Goal: Information Seeking & Learning: Learn about a topic

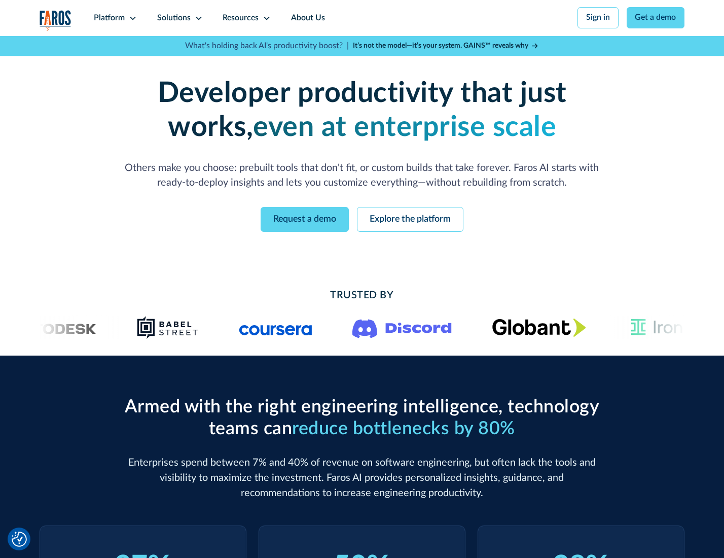
click at [131, 18] on icon at bounding box center [133, 18] width 8 height 8
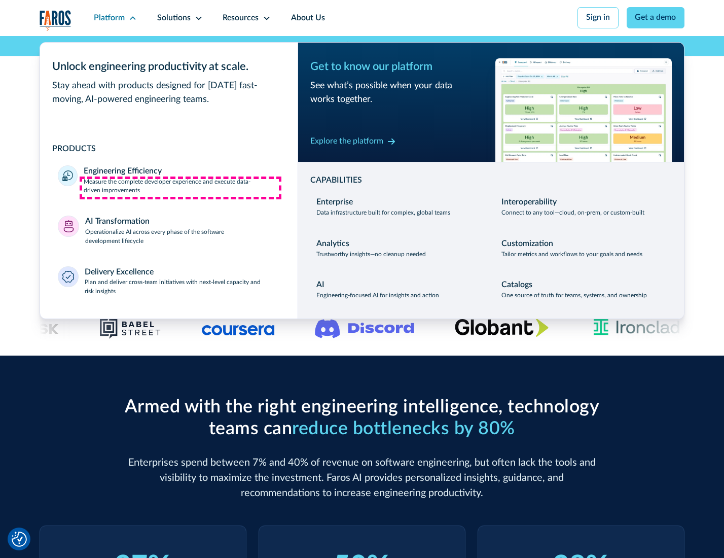
click at [180, 188] on p "Measure the complete developer experience and execute data-driven improvements" at bounding box center [182, 186] width 196 height 18
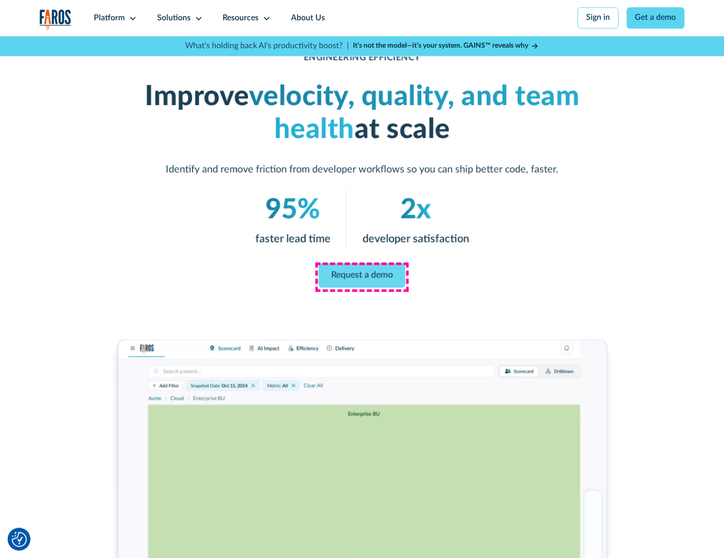
click at [361, 276] on link "Request a demo" at bounding box center [362, 275] width 87 height 24
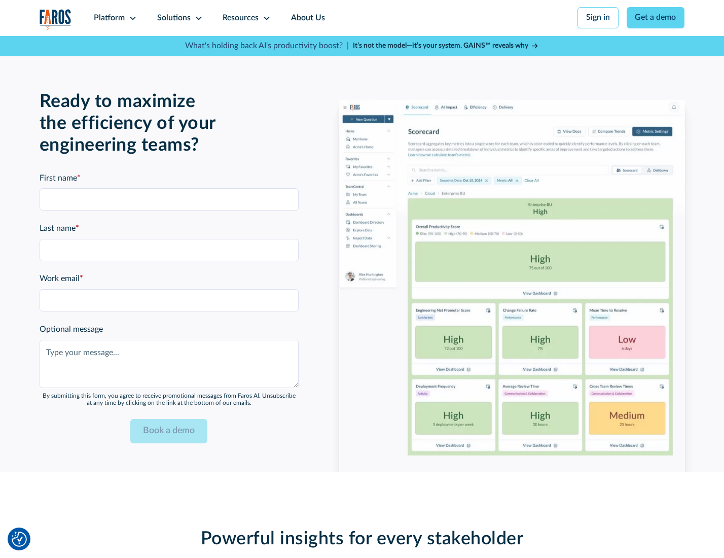
scroll to position [2206, 0]
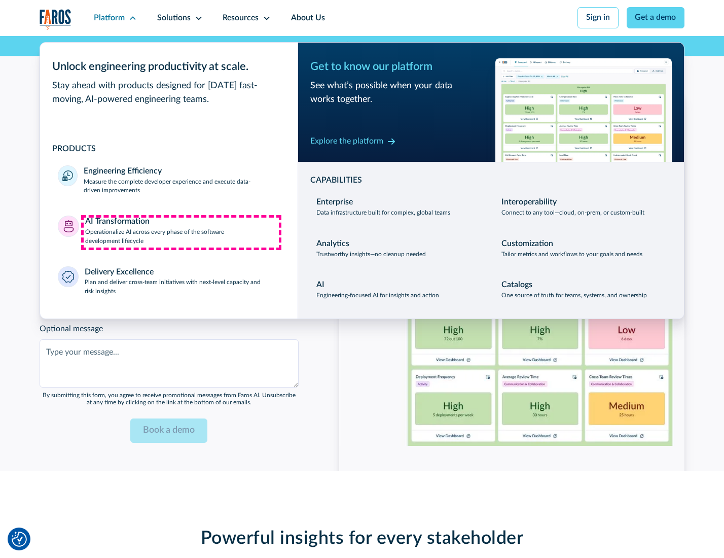
click at [181, 232] on p "Operationalize AI across every phase of the software development lifecycle" at bounding box center [182, 237] width 195 height 18
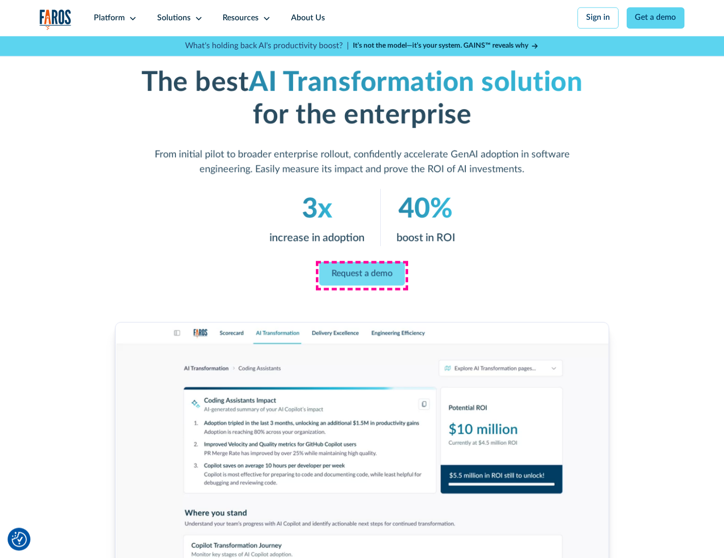
click at [361, 275] on link "Request a demo" at bounding box center [362, 274] width 86 height 24
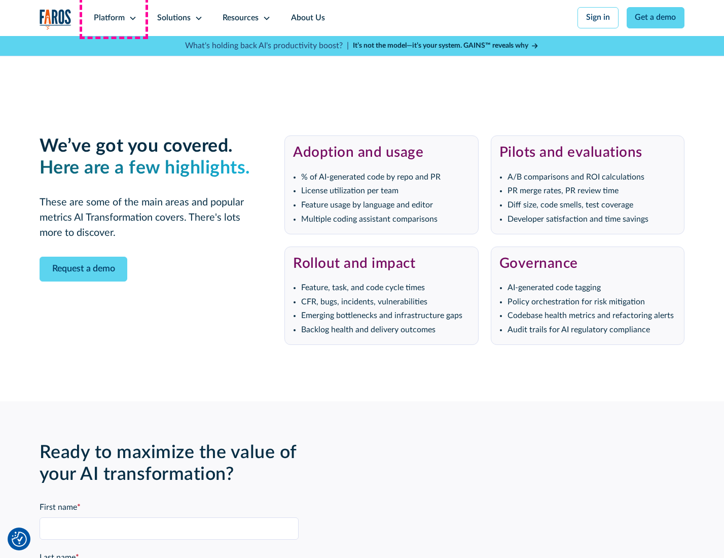
click at [114, 18] on div "Platform" at bounding box center [109, 18] width 31 height 12
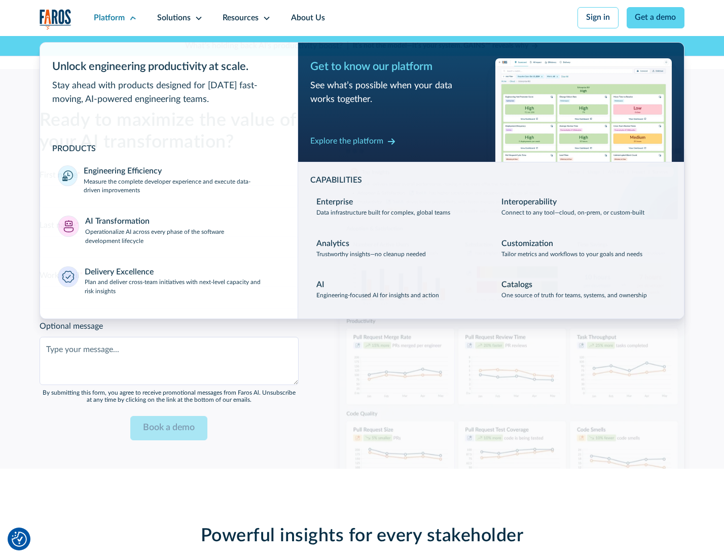
scroll to position [2451, 0]
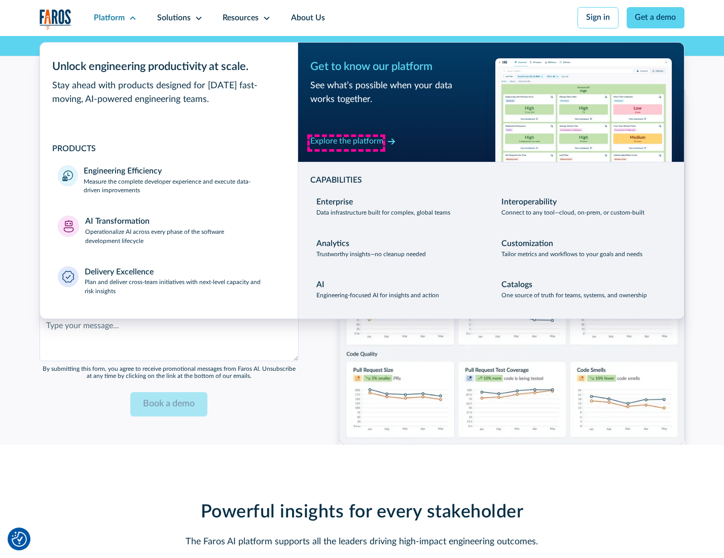
click at [346, 142] on div "Explore the platform" at bounding box center [346, 141] width 73 height 12
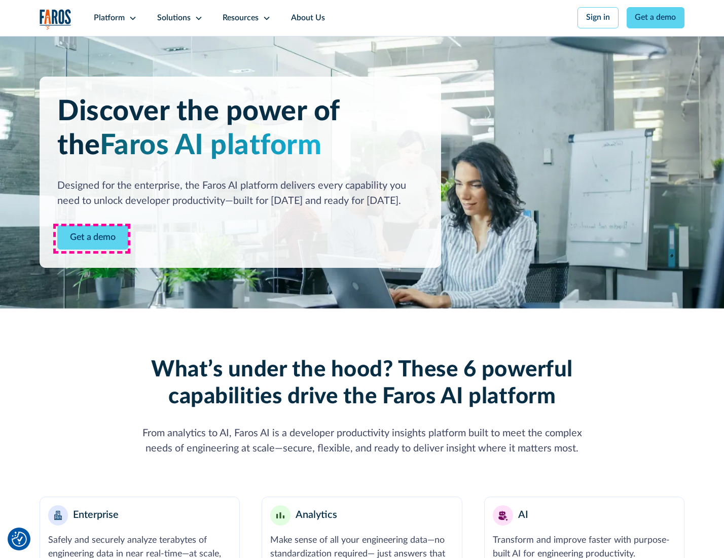
click at [92, 238] on link "Get a demo" at bounding box center [92, 237] width 71 height 25
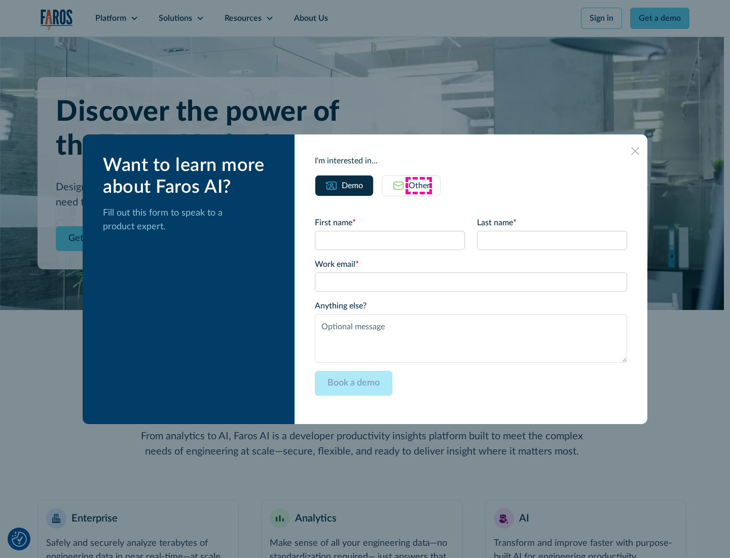
click at [419, 185] on div "Other" at bounding box center [419, 185] width 21 height 12
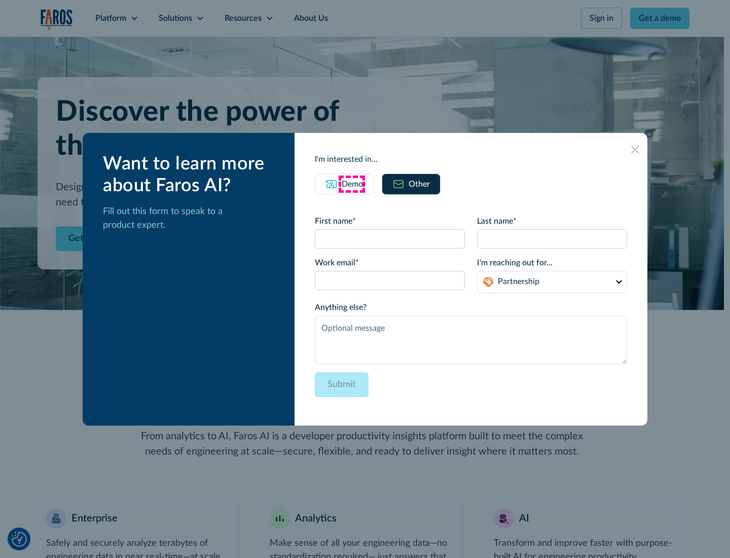
click at [351, 183] on div "Demo" at bounding box center [352, 184] width 21 height 12
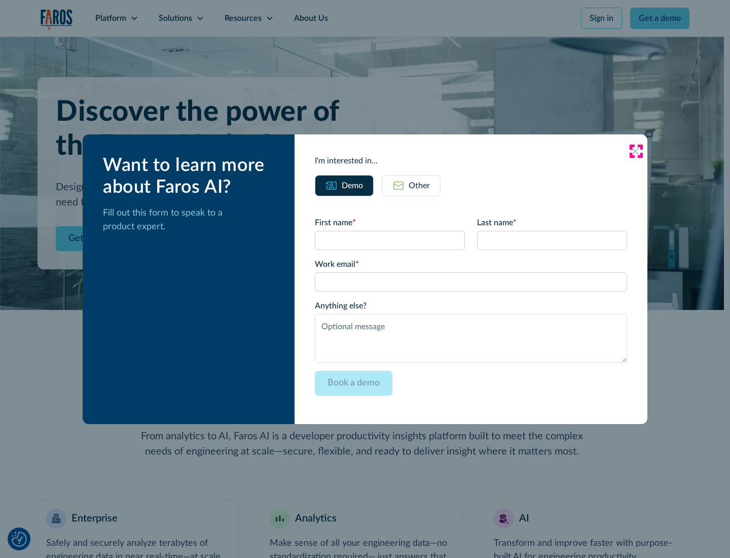
click at [636, 151] on icon at bounding box center [635, 151] width 8 height 8
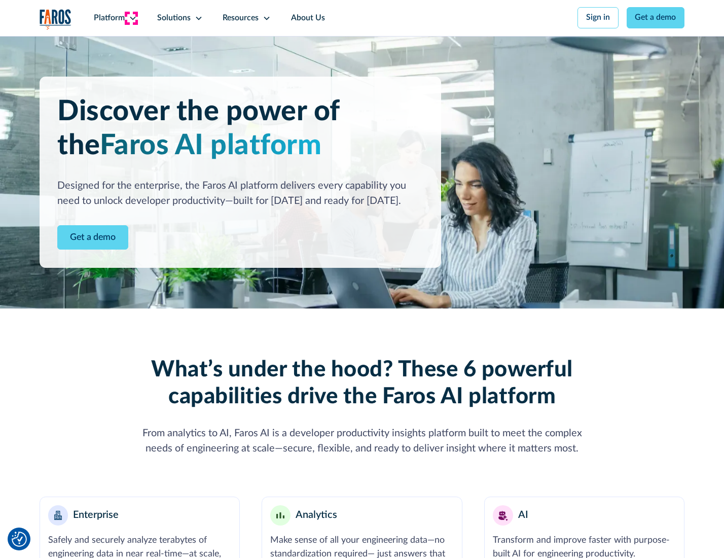
click at [131, 18] on icon at bounding box center [133, 18] width 8 height 8
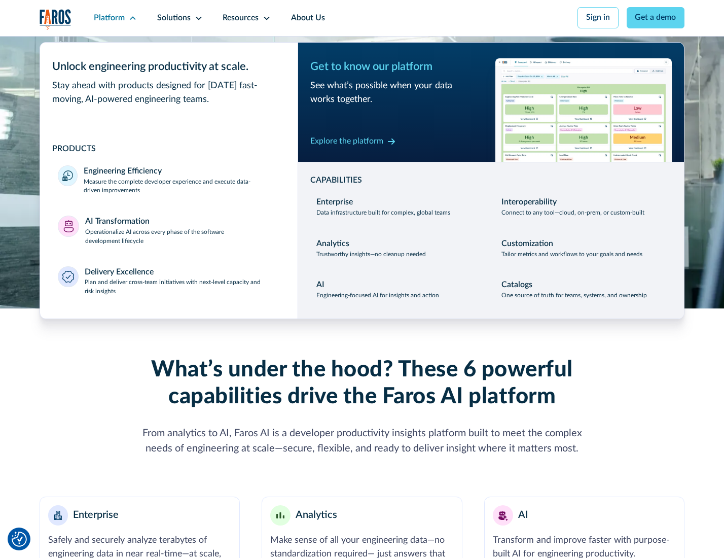
click at [181, 289] on p "Plan and deliver cross-team initiatives with next-level capacity and risk insig…" at bounding box center [182, 287] width 195 height 18
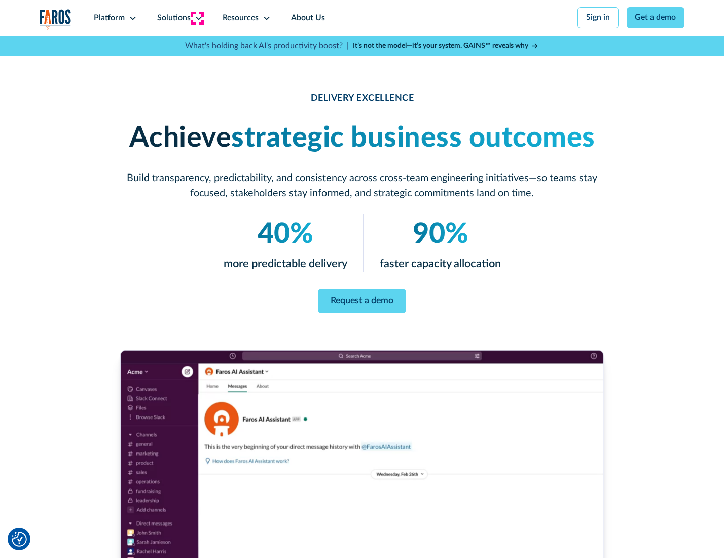
click at [197, 18] on icon at bounding box center [199, 18] width 8 height 8
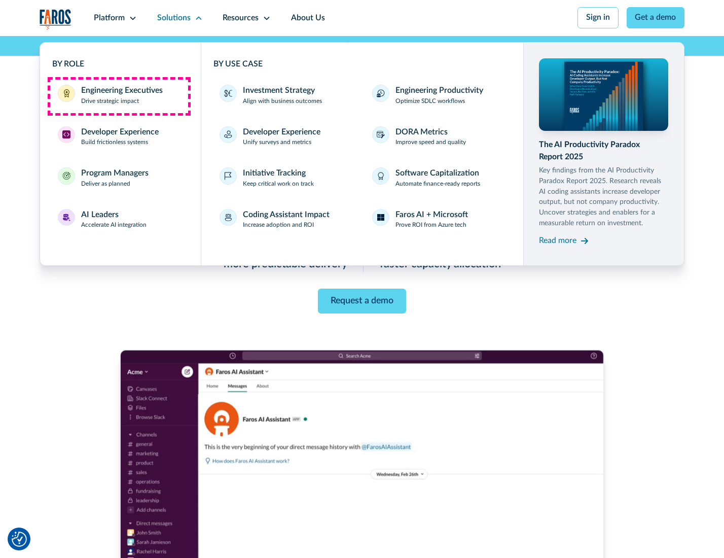
click at [119, 96] on div "Engineering Executives" at bounding box center [122, 91] width 82 height 12
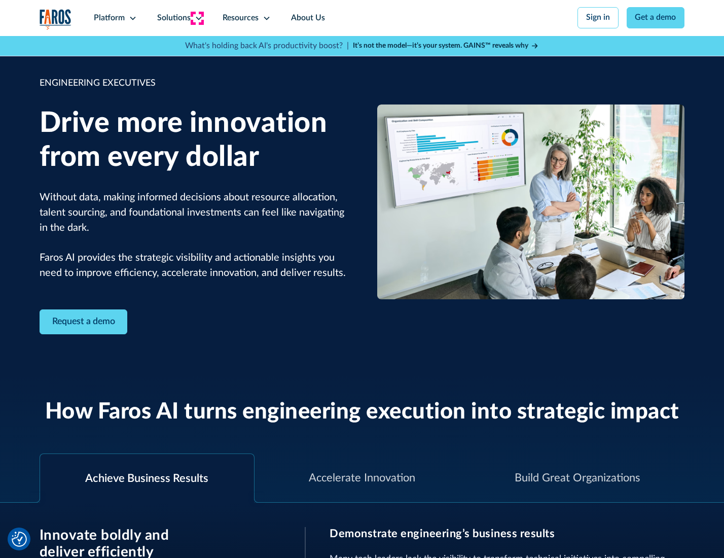
click at [197, 18] on icon at bounding box center [199, 18] width 8 height 8
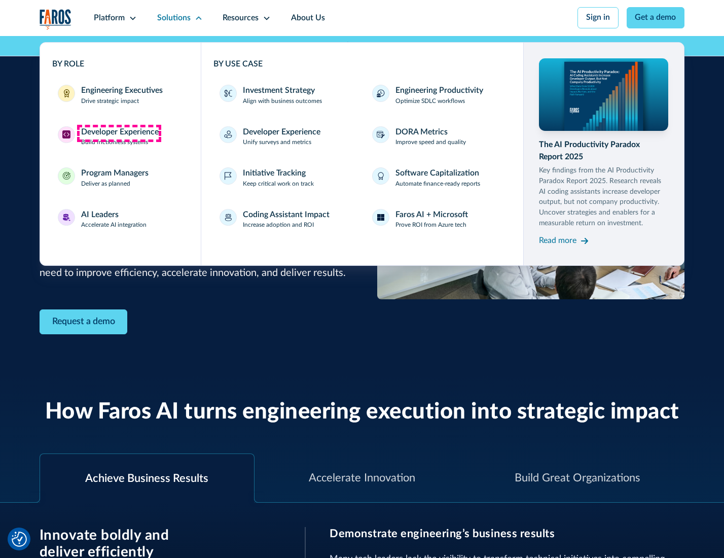
click at [119, 133] on div "Developer Experience" at bounding box center [120, 132] width 78 height 12
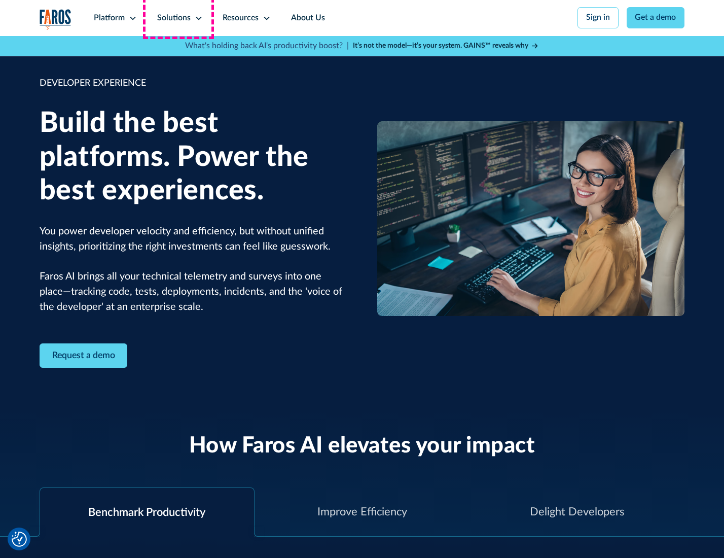
click at [178, 18] on div "Solutions" at bounding box center [173, 18] width 33 height 12
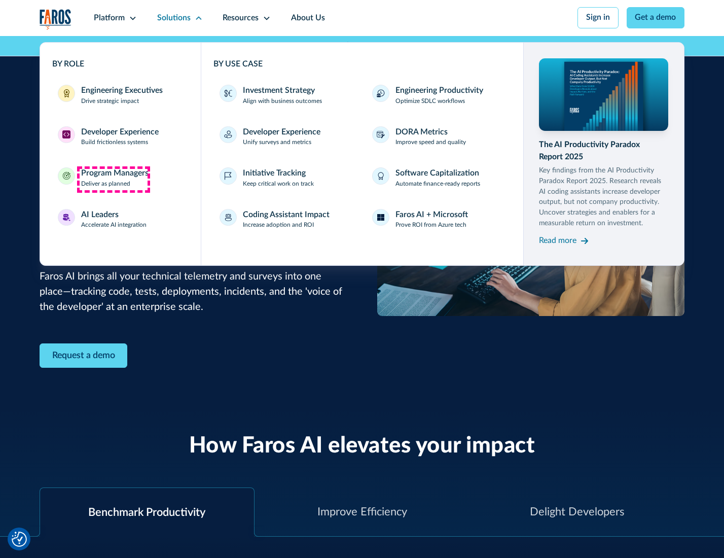
click at [113, 179] on div "Program Managers" at bounding box center [114, 173] width 67 height 12
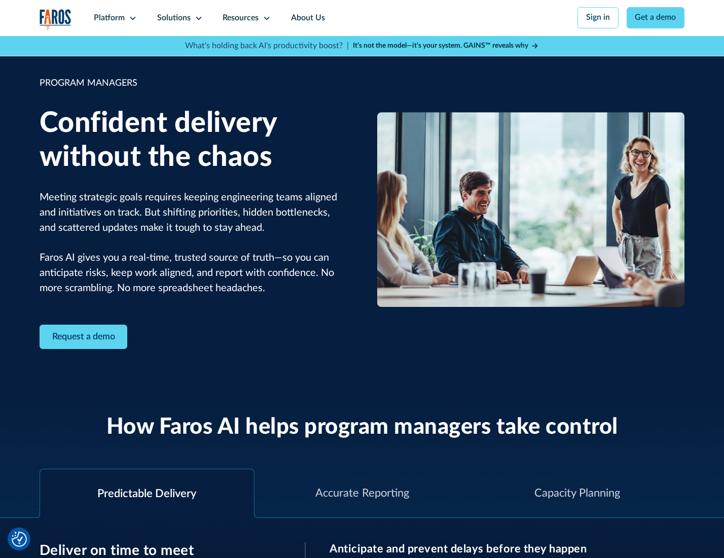
click at [197, 18] on icon at bounding box center [199, 18] width 8 height 8
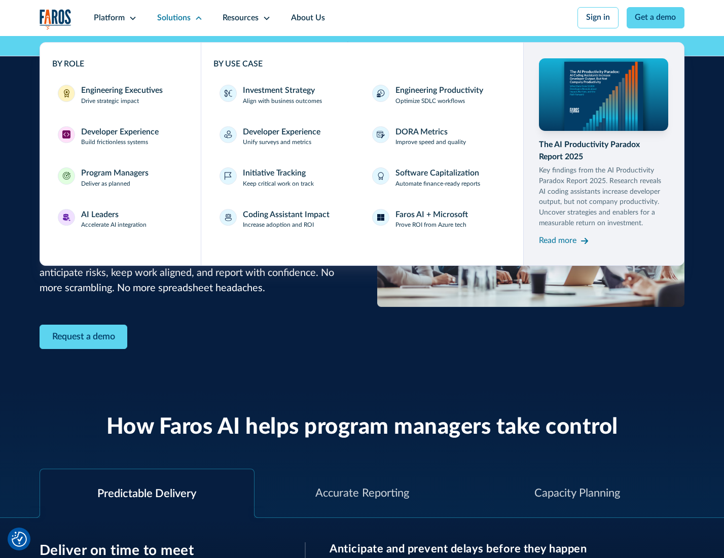
click at [113, 220] on div "AI Leaders" at bounding box center [100, 215] width 38 height 12
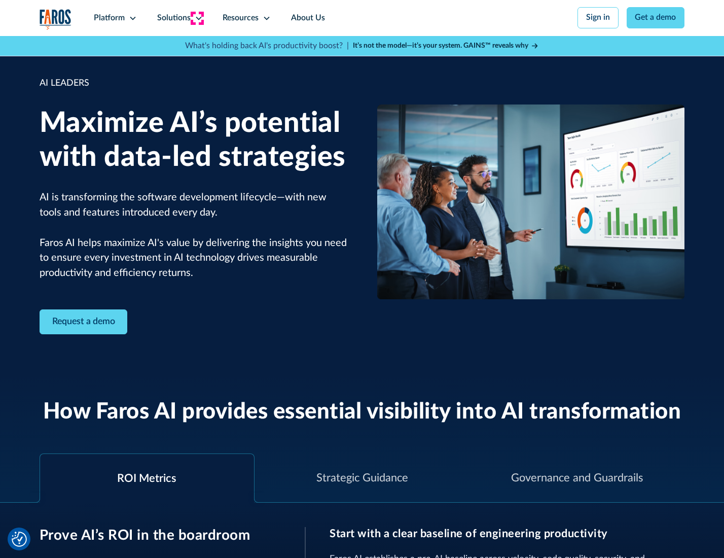
click at [197, 18] on icon at bounding box center [199, 18] width 8 height 8
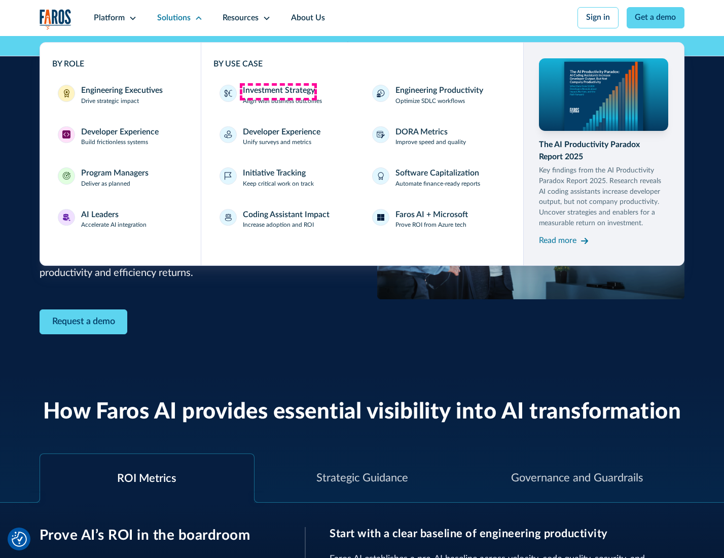
click at [278, 91] on div "Investment Strategy" at bounding box center [279, 91] width 72 height 12
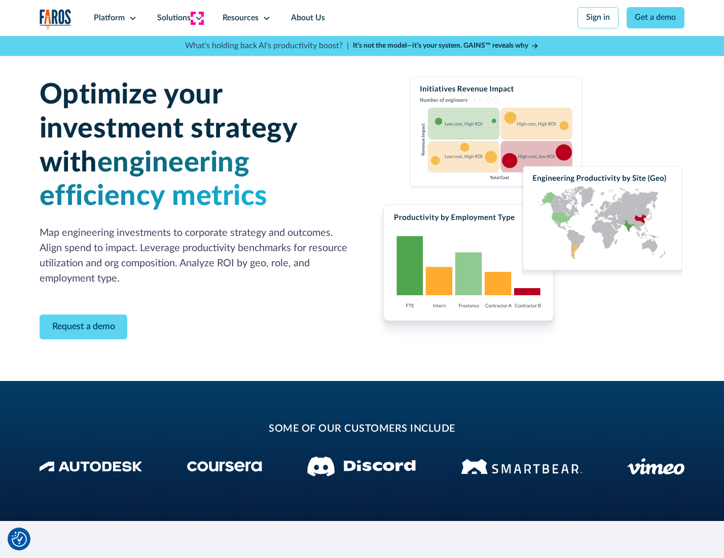
click at [197, 18] on icon at bounding box center [199, 18] width 8 height 8
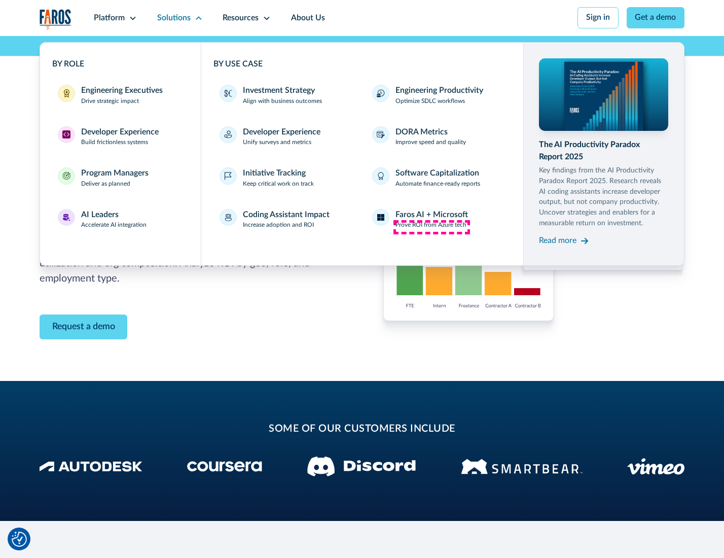
click at [431, 227] on p "Prove ROI from Azure tech" at bounding box center [430, 224] width 71 height 9
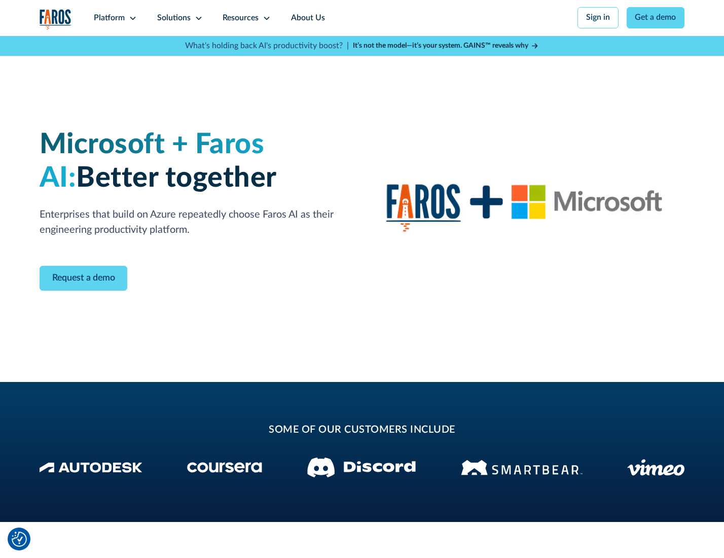
click at [197, 18] on icon at bounding box center [199, 18] width 8 height 8
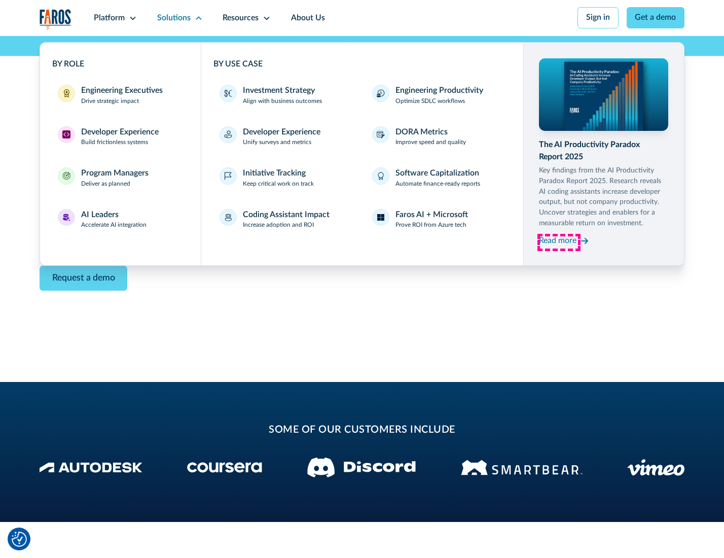
click at [559, 242] on div "Read more" at bounding box center [558, 241] width 38 height 12
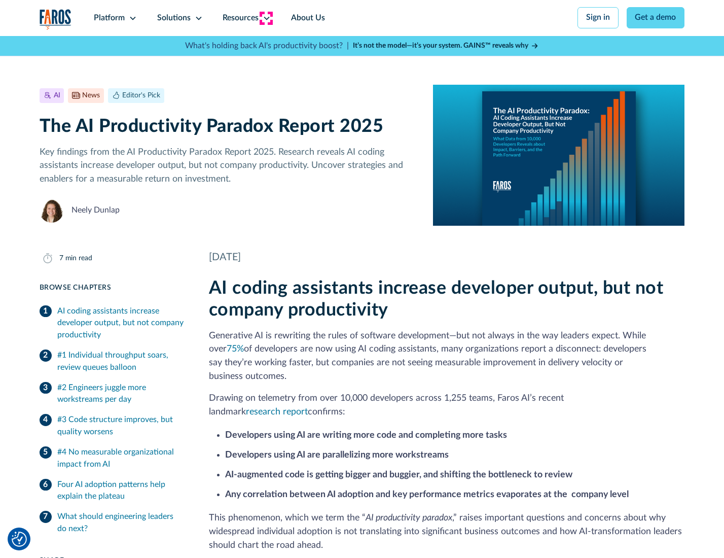
click at [266, 18] on icon at bounding box center [267, 18] width 8 height 8
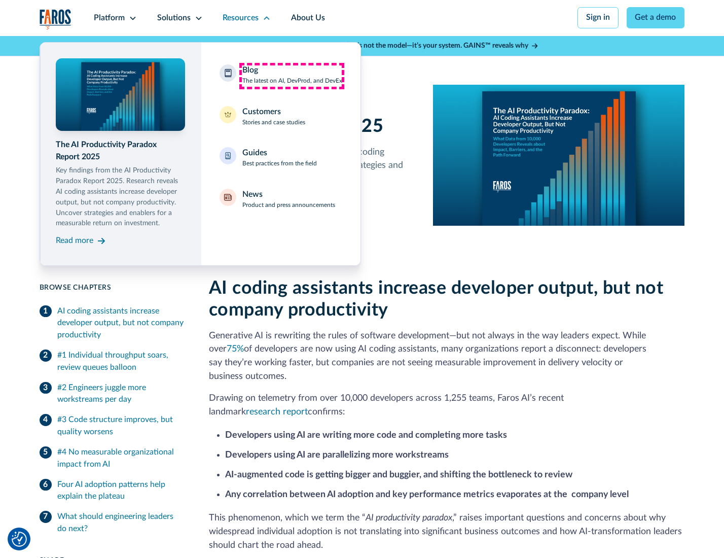
click at [291, 76] on div "Blog The latest on AI, DevProd, and DevEx" at bounding box center [292, 74] width 100 height 21
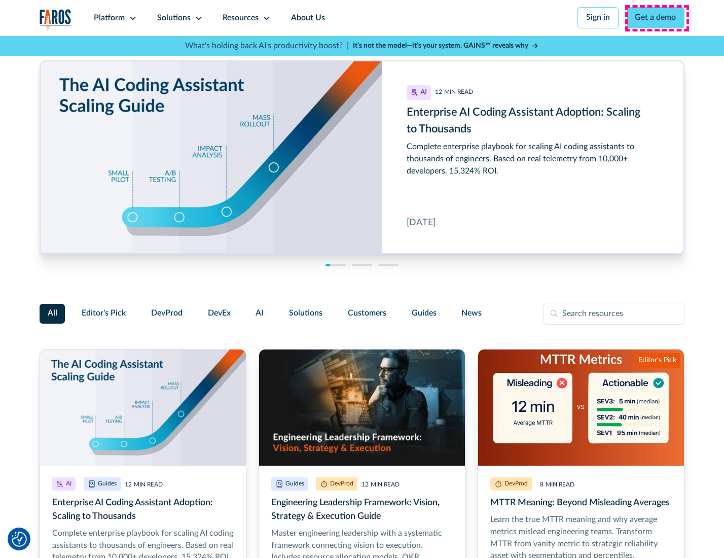
click at [656, 18] on link "Get a demo" at bounding box center [656, 17] width 58 height 21
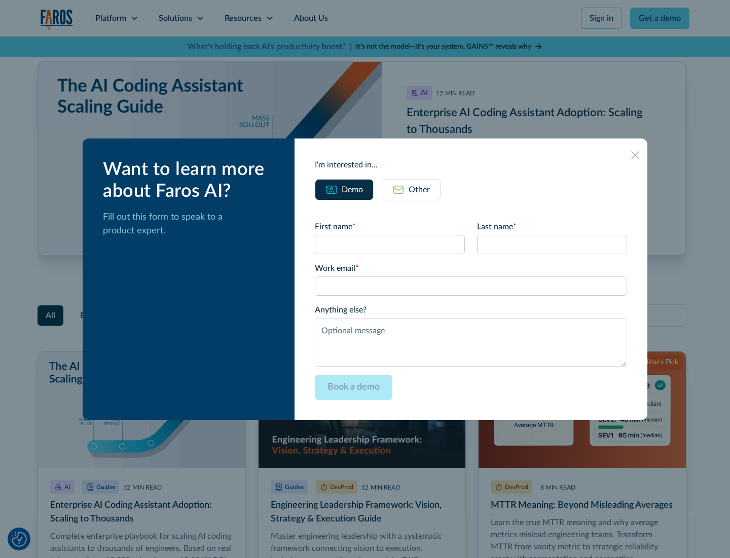
click at [411, 189] on div "Other" at bounding box center [419, 189] width 21 height 12
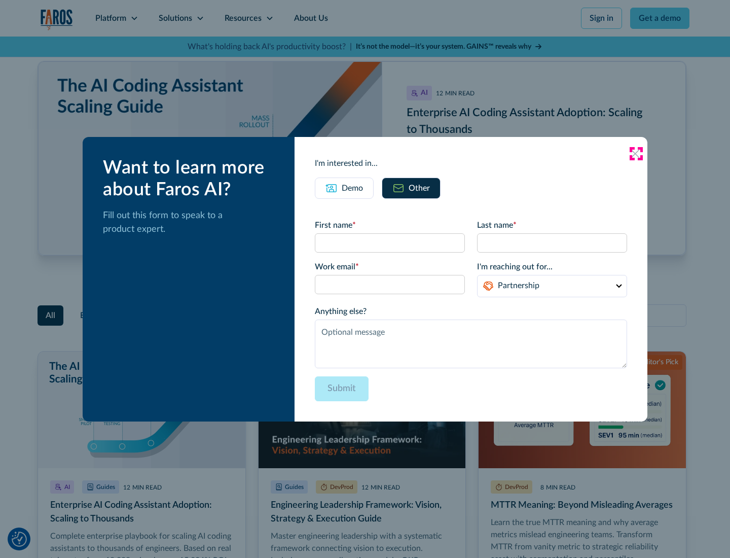
click at [636, 153] on icon at bounding box center [635, 154] width 8 height 8
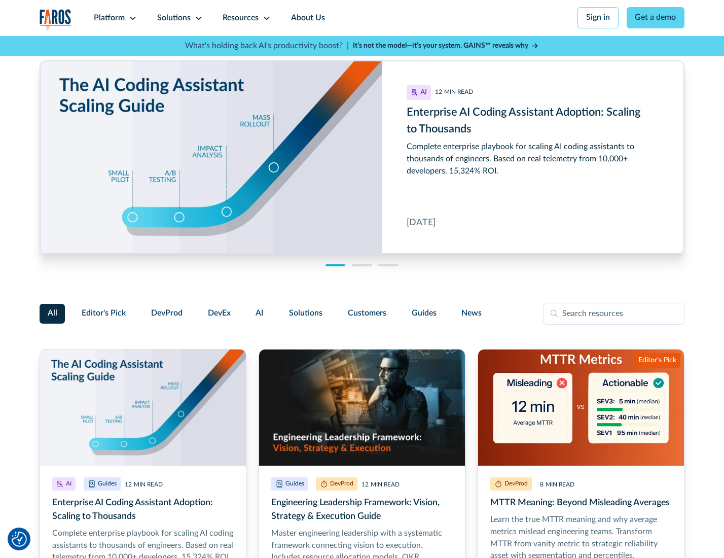
click at [307, 18] on link "About Us" at bounding box center [308, 18] width 54 height 36
